Goal: Check status: Check status

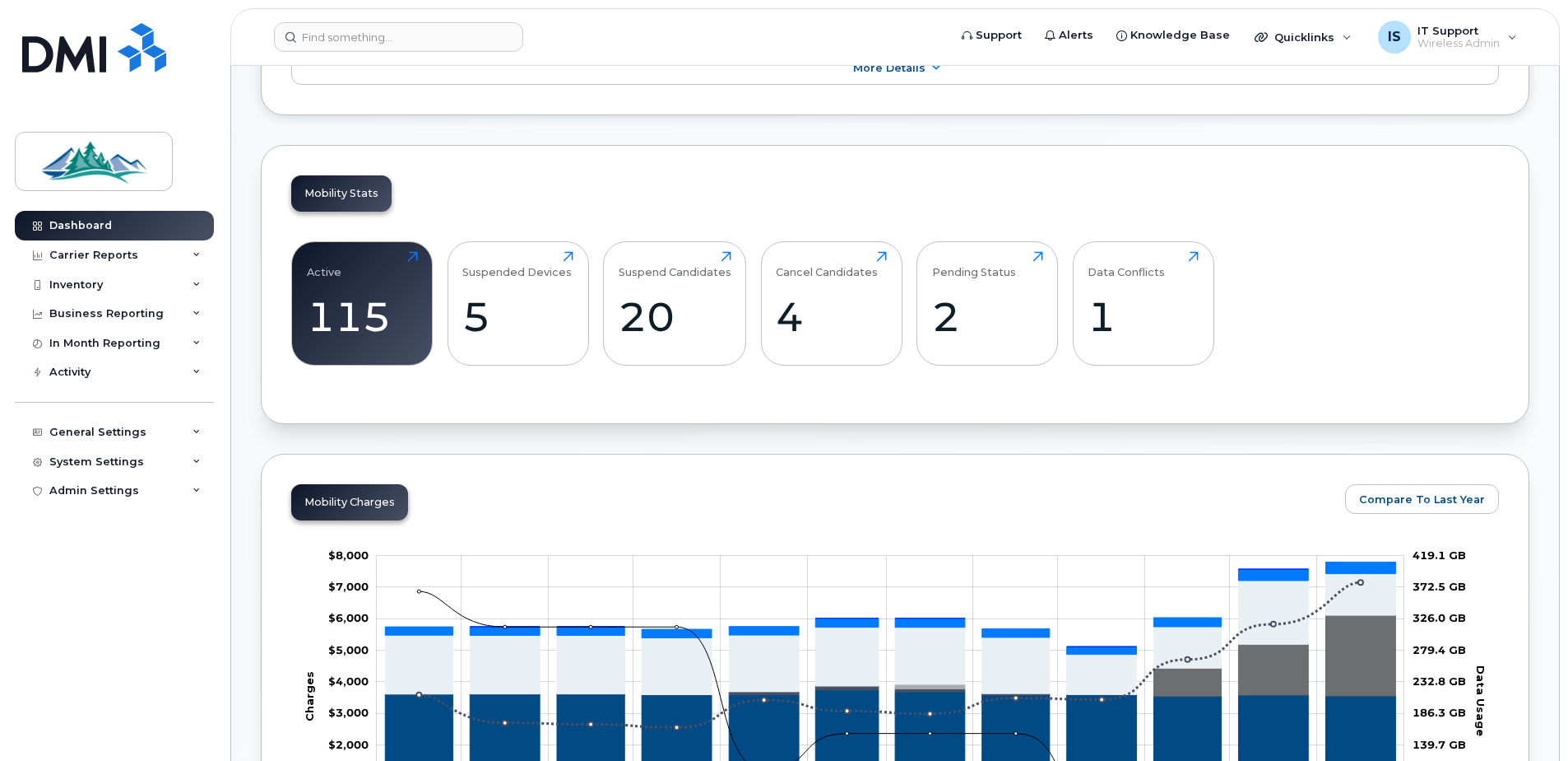
scroll to position [658, 0]
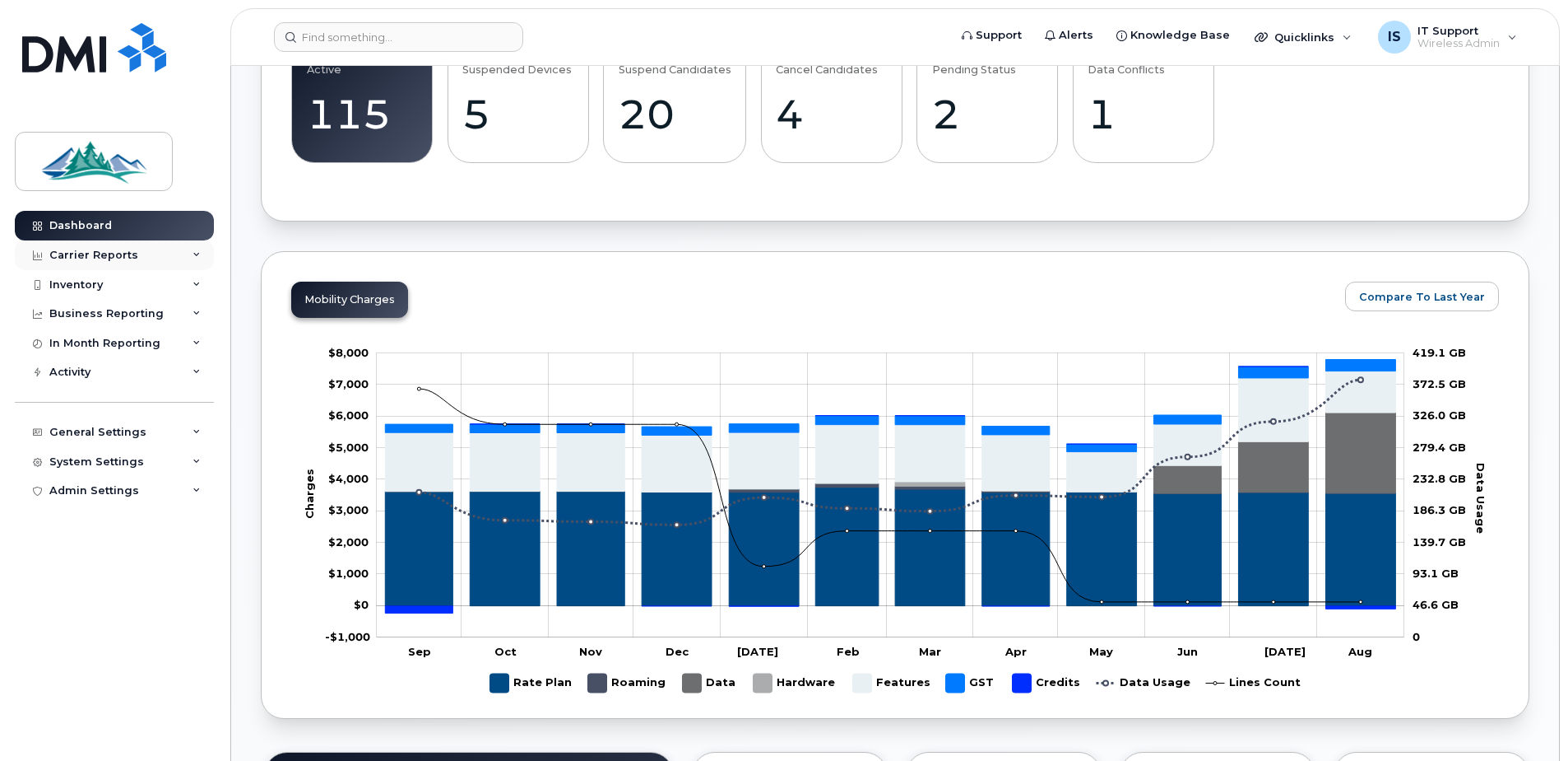
click at [96, 256] on div "Carrier Reports" at bounding box center [93, 255] width 89 height 13
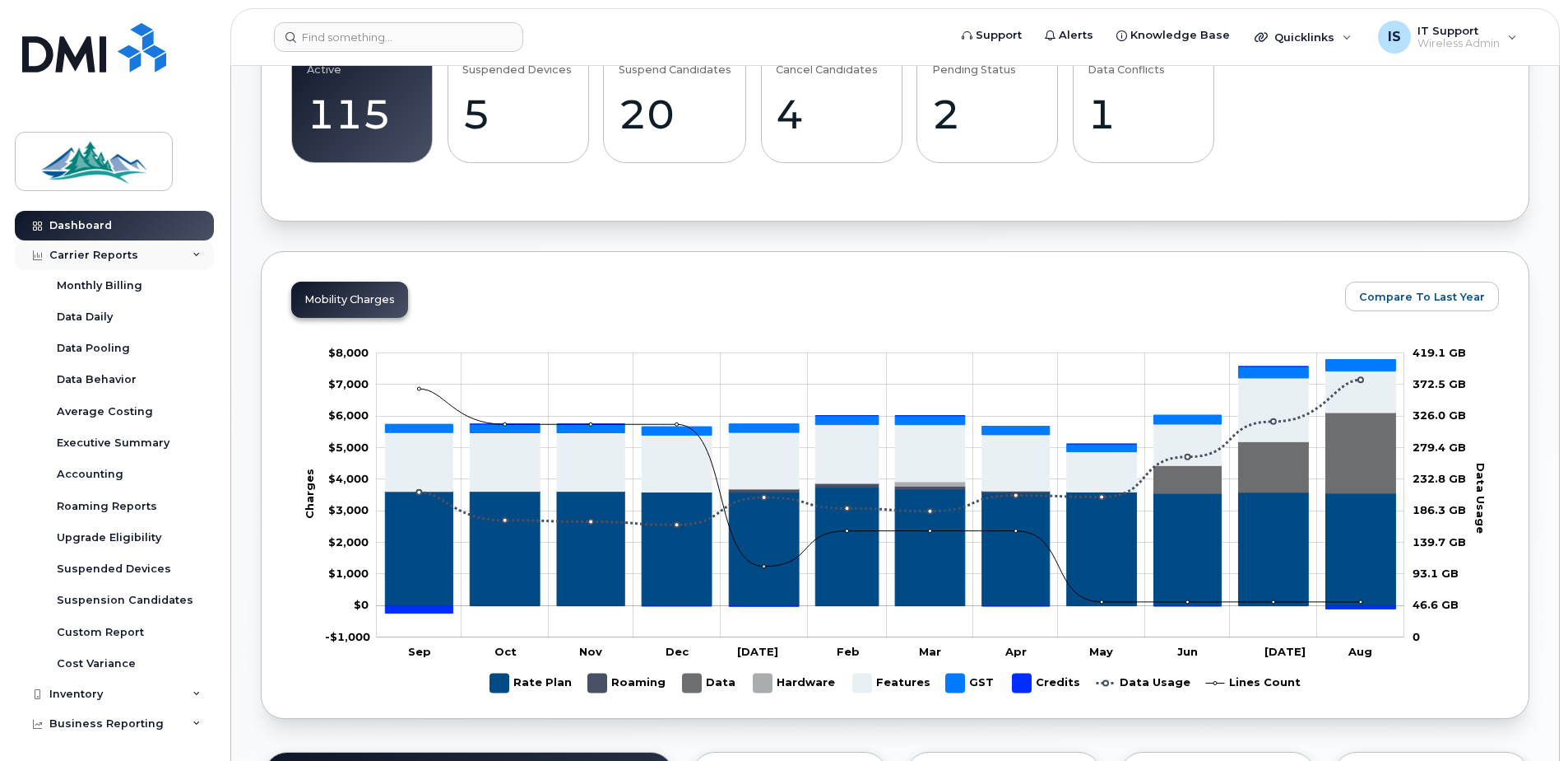
click at [96, 256] on div "Carrier Reports" at bounding box center [93, 255] width 89 height 13
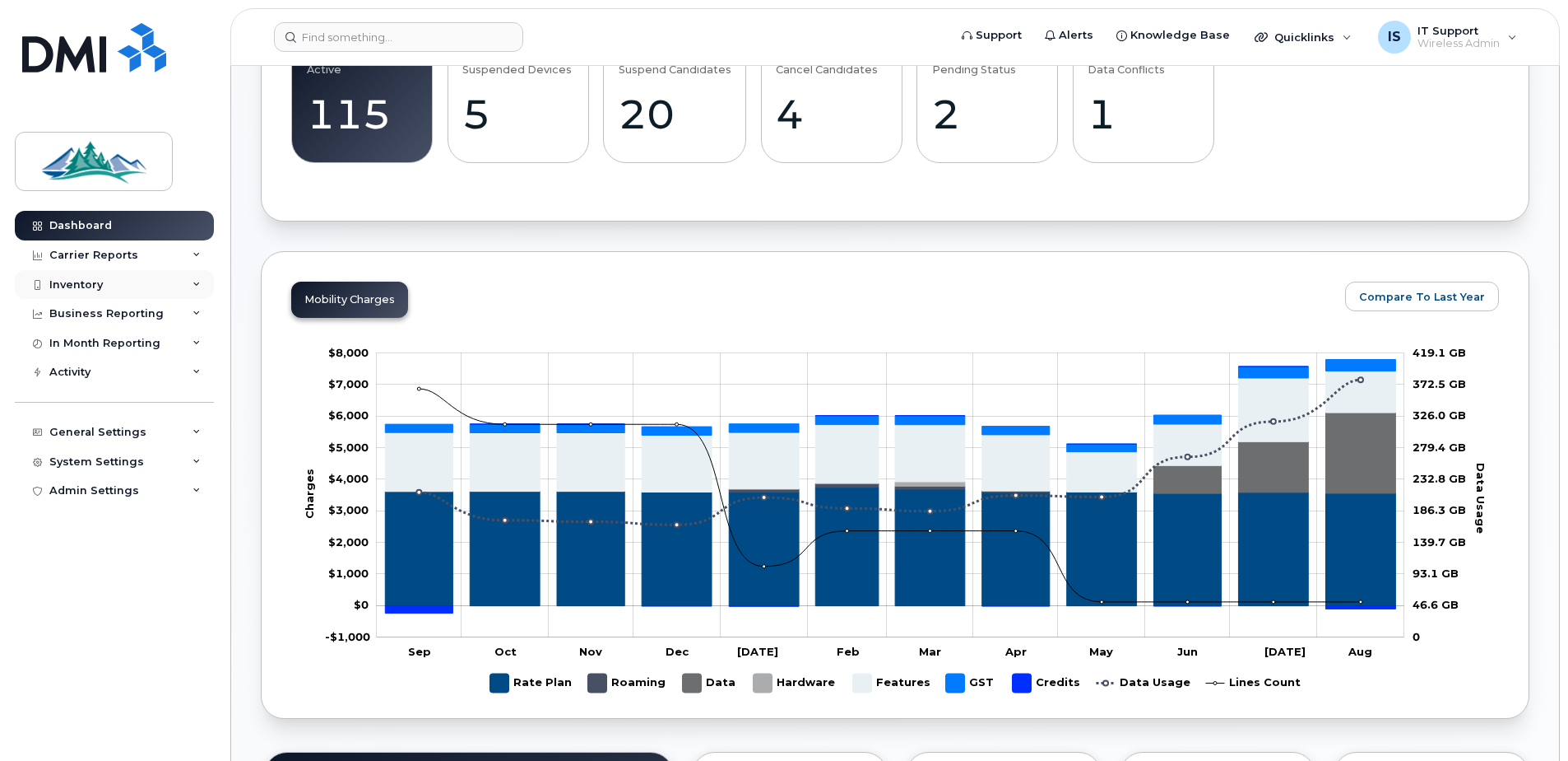
click at [88, 280] on div "Inventory" at bounding box center [76, 285] width 54 height 13
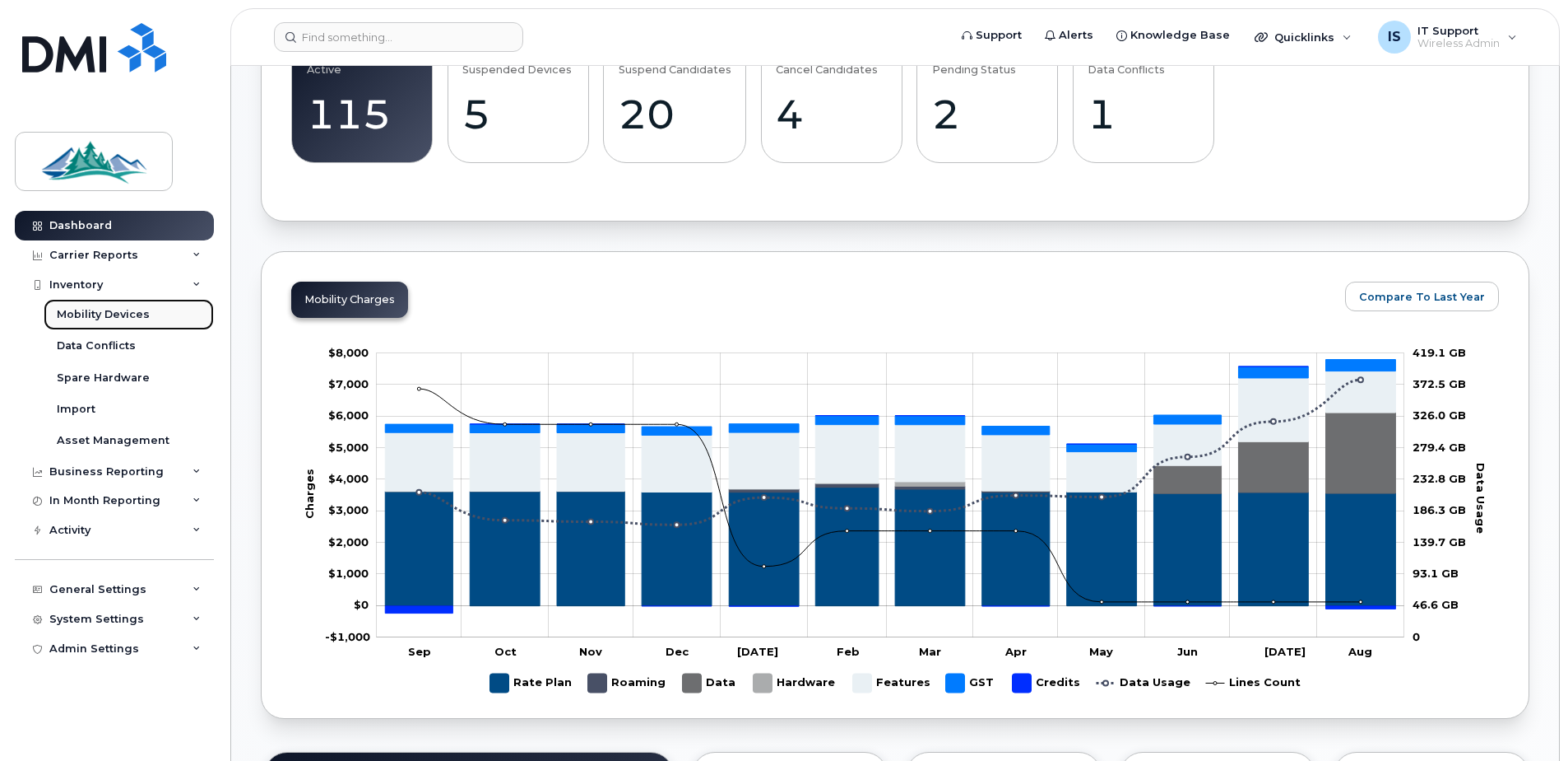
click at [91, 312] on div "Mobility Devices" at bounding box center [103, 314] width 93 height 15
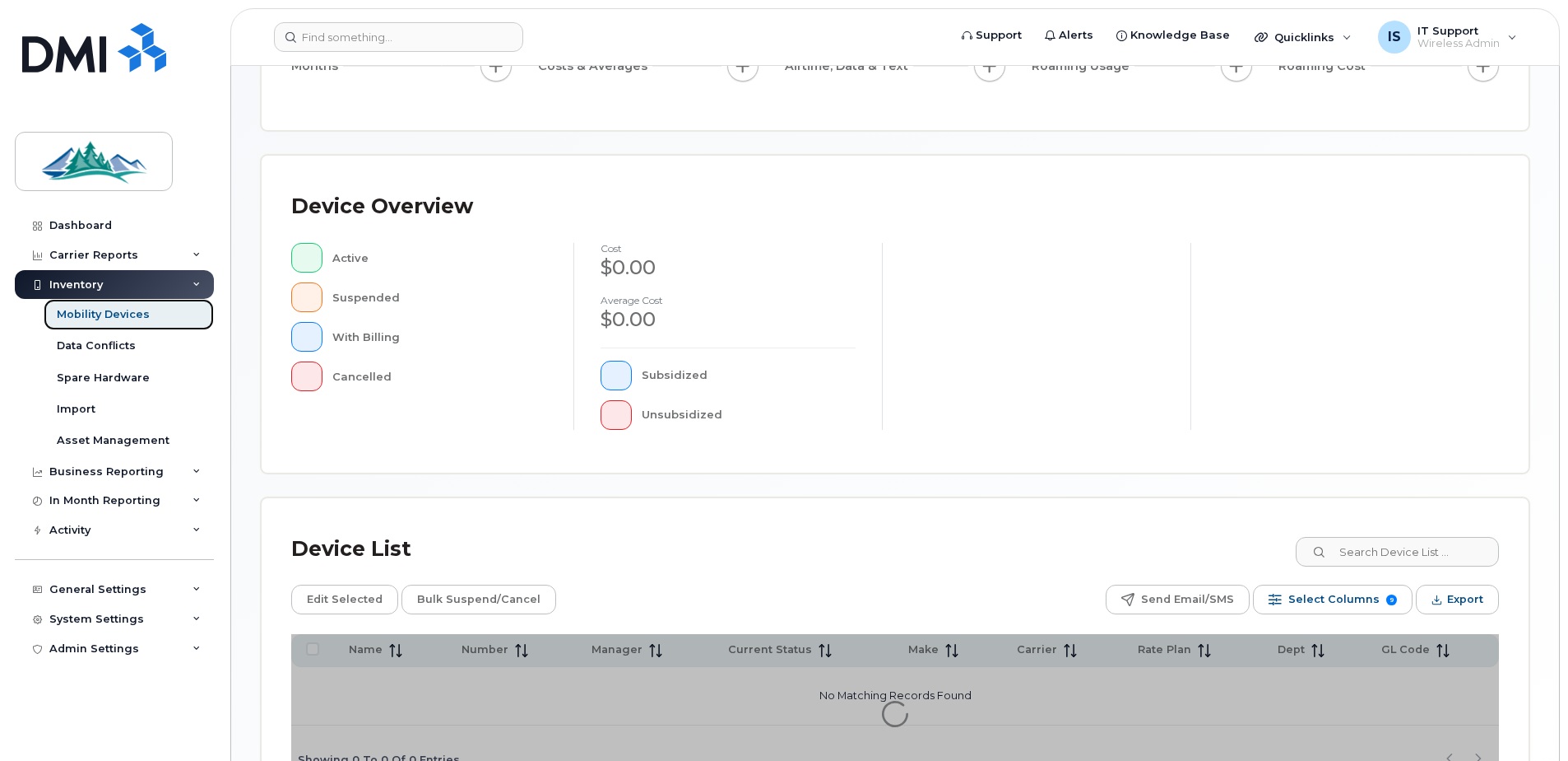
scroll to position [372, 0]
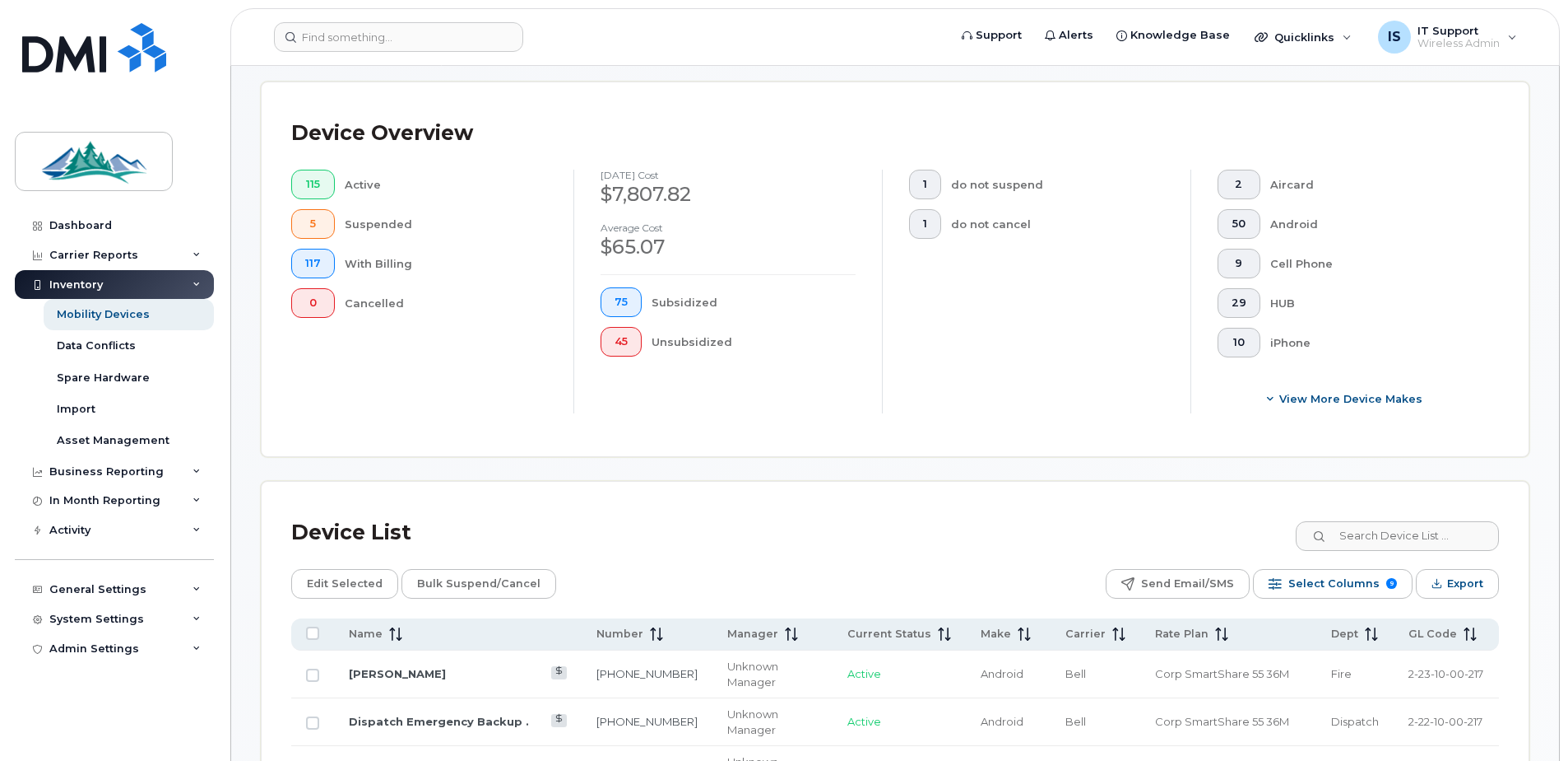
click at [1382, 440] on div "Device Overview 115 Active 5 Suspended 117 With Billing 0 Cancelled August 2025…" at bounding box center [894, 269] width 1267 height 374
click at [1413, 534] on input at bounding box center [1396, 536] width 205 height 30
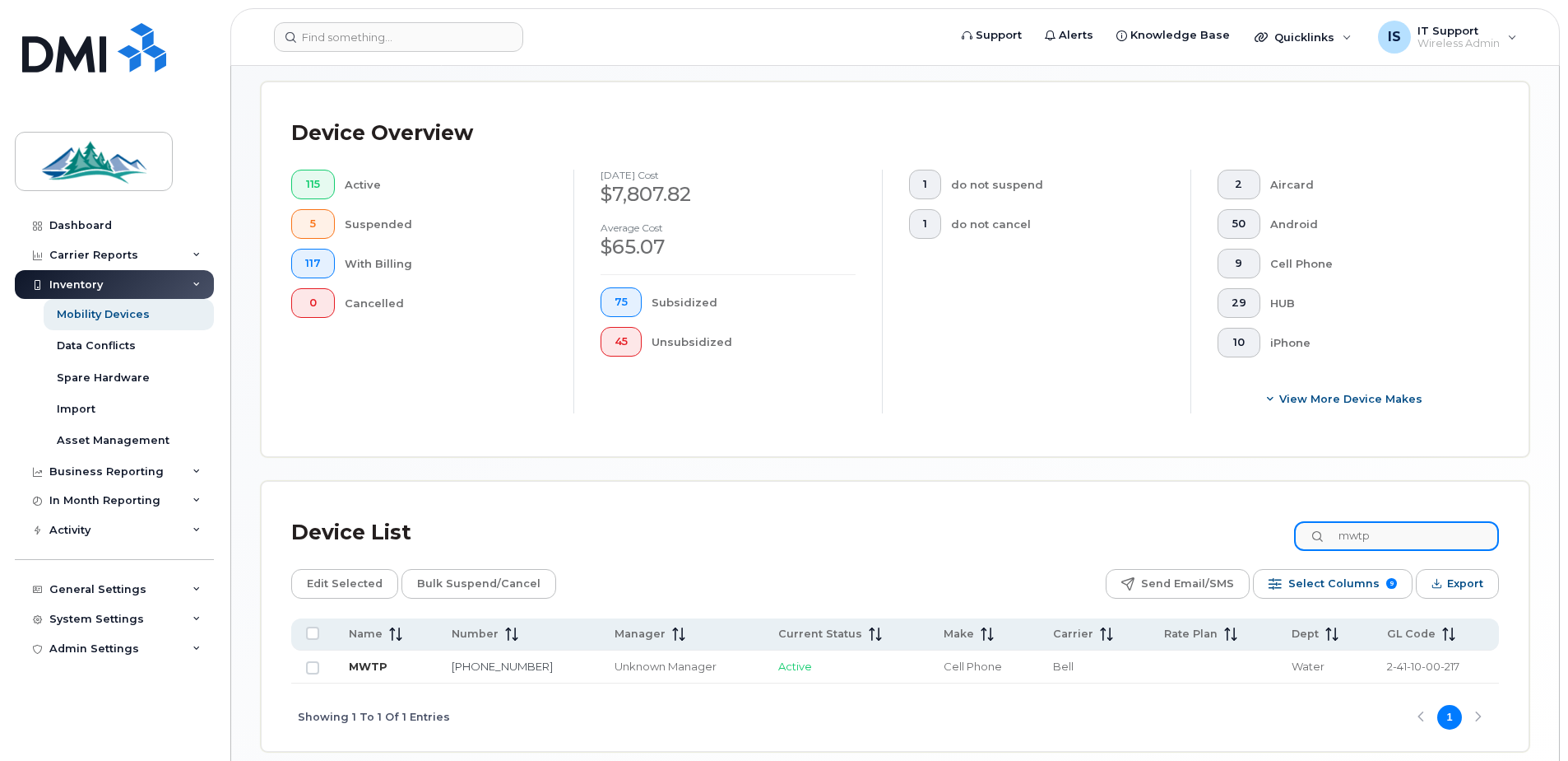
type input "mwtp"
click at [368, 663] on link "MWTP" at bounding box center [367, 665] width 39 height 13
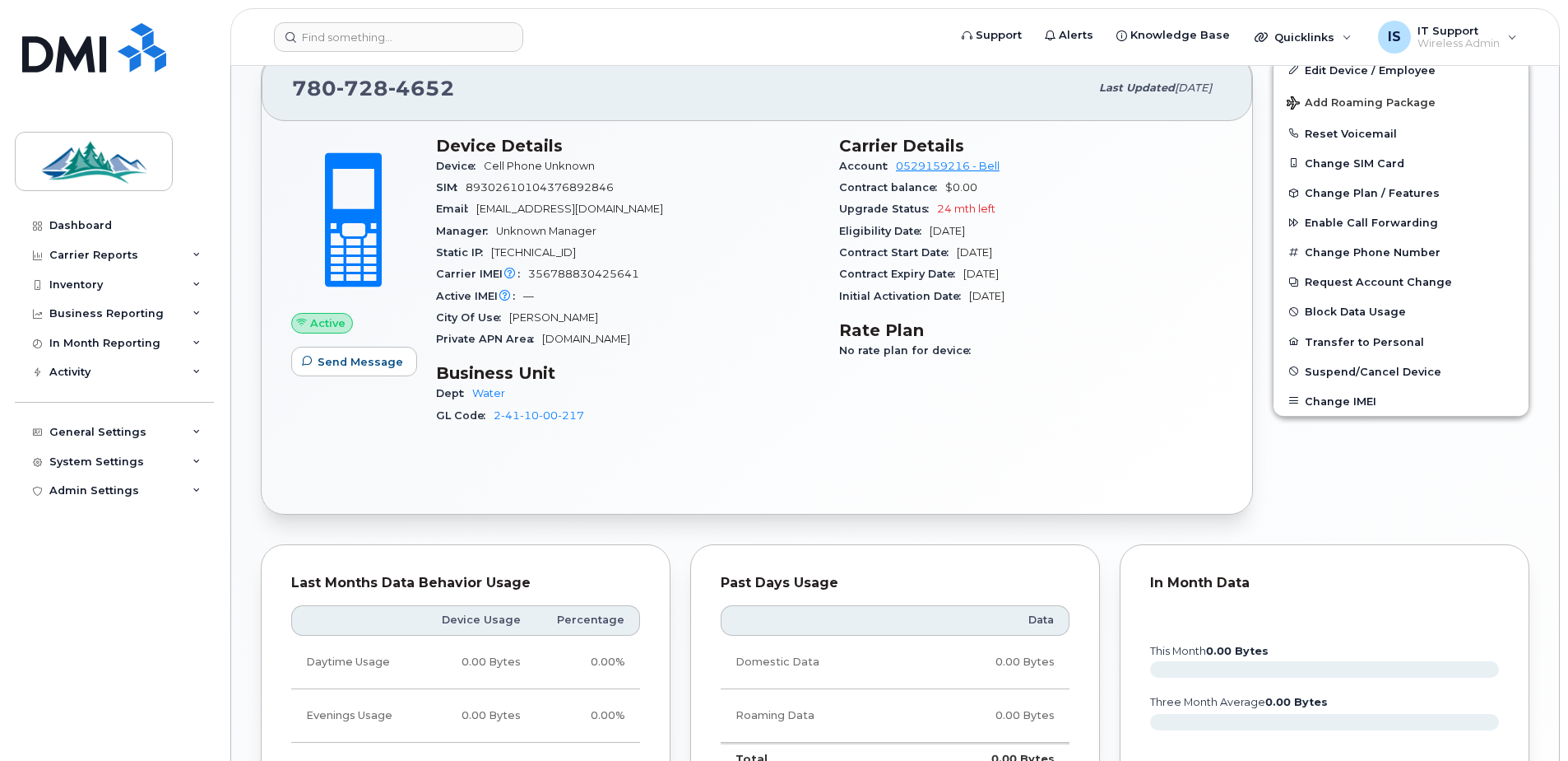
scroll to position [634, 0]
